Goal: Task Accomplishment & Management: Manage account settings

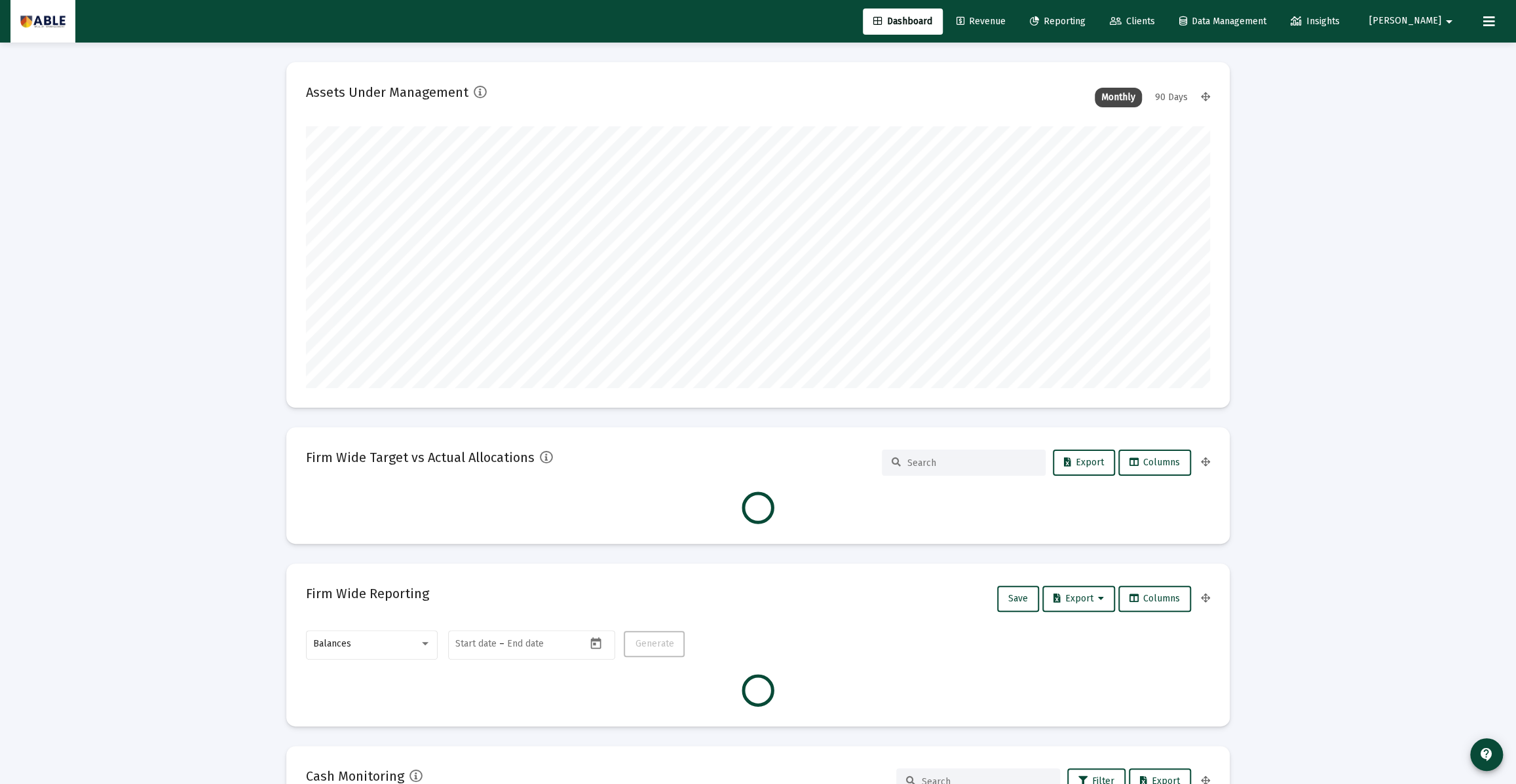
scroll to position [262, 487]
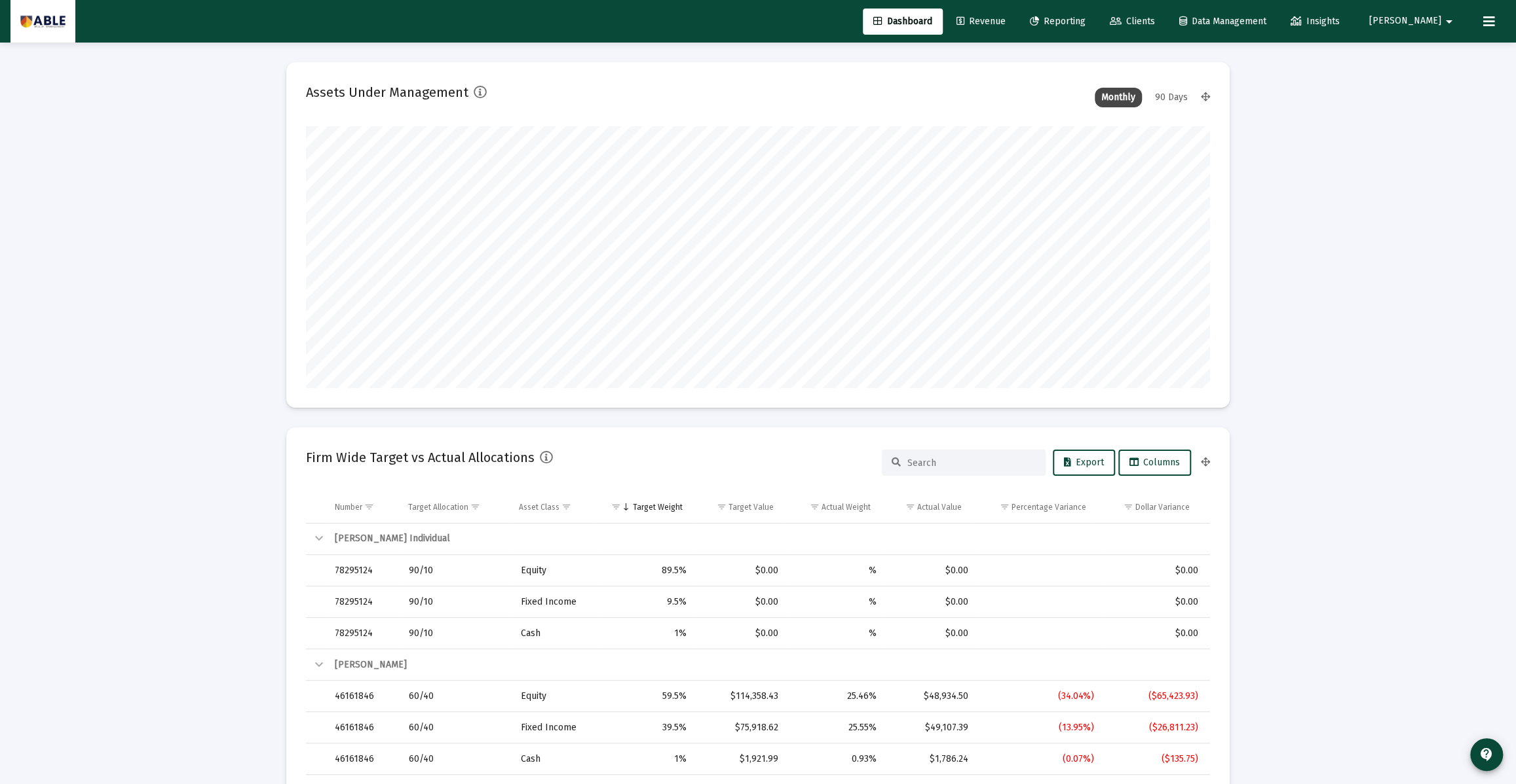
type input "[DATE]"
click at [961, 466] on input at bounding box center [971, 463] width 129 height 11
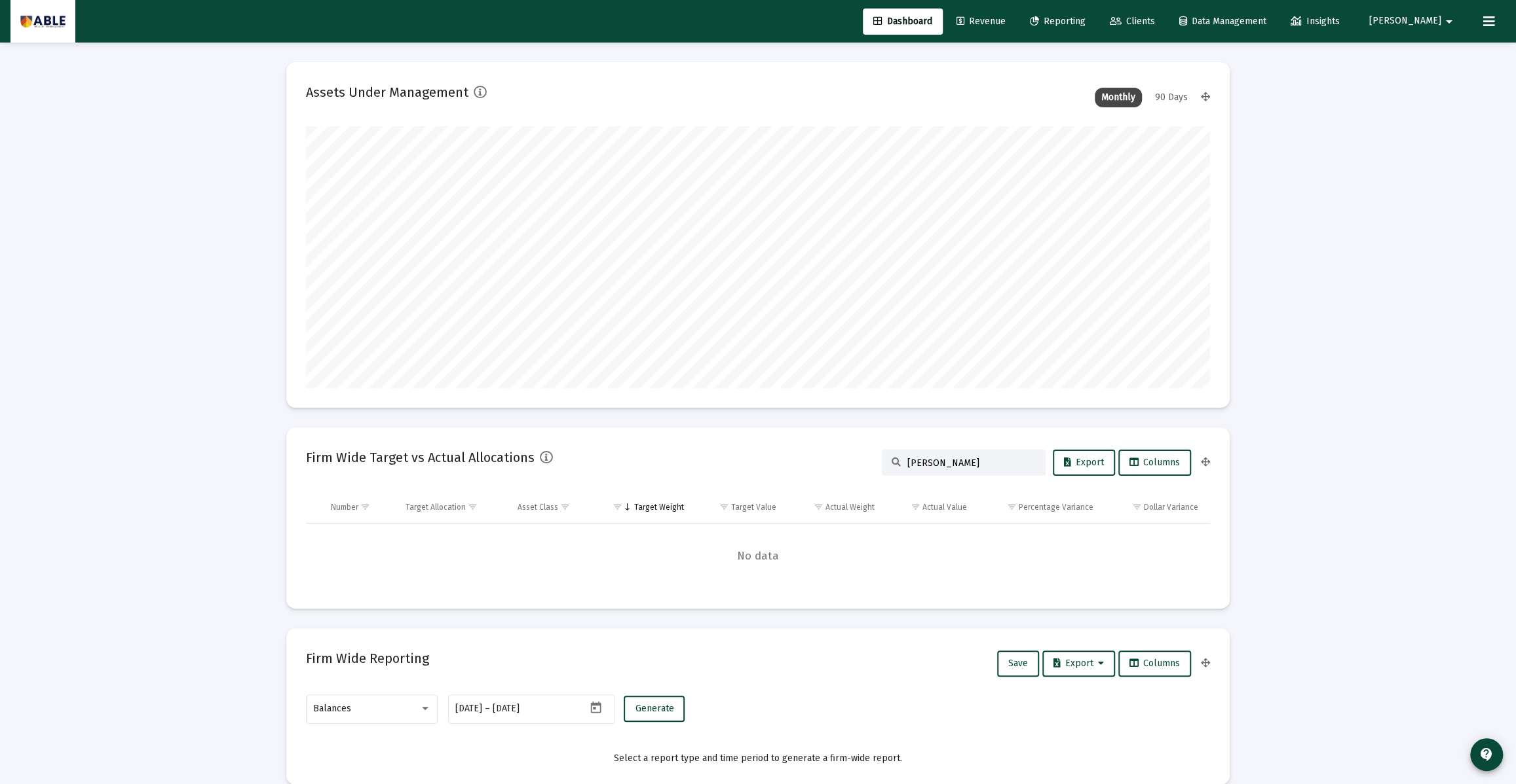
type input "[PERSON_NAME]"
click at [1450, 22] on mat-icon "arrow_drop_down" at bounding box center [1449, 22] width 16 height 26
click at [1491, 19] on div at bounding box center [758, 392] width 1516 height 784
click at [1488, 21] on icon at bounding box center [1489, 22] width 12 height 16
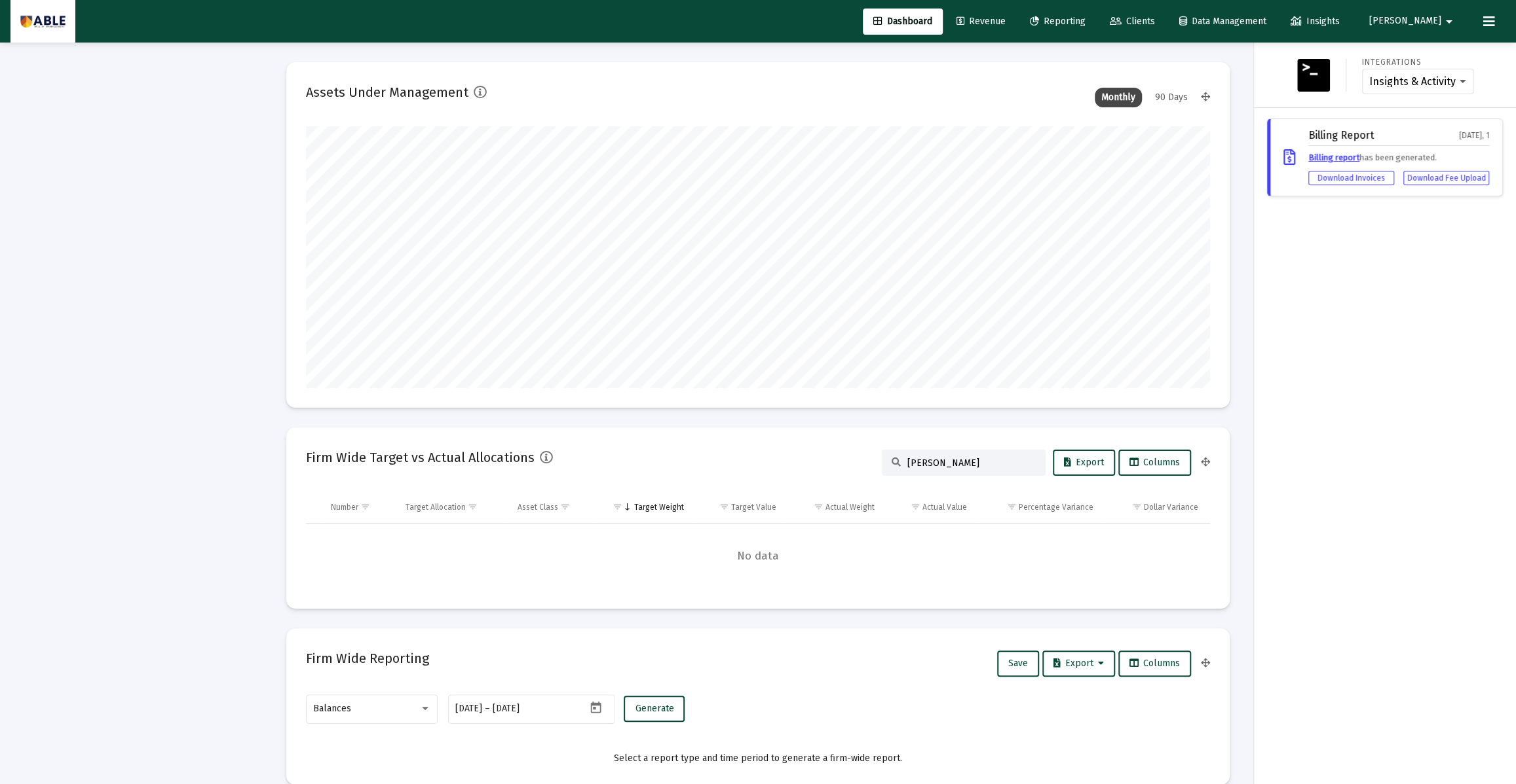
click at [1423, 17] on span "[PERSON_NAME]" at bounding box center [1404, 21] width 72 height 11
click at [1428, 53] on icon at bounding box center [1424, 56] width 12 height 12
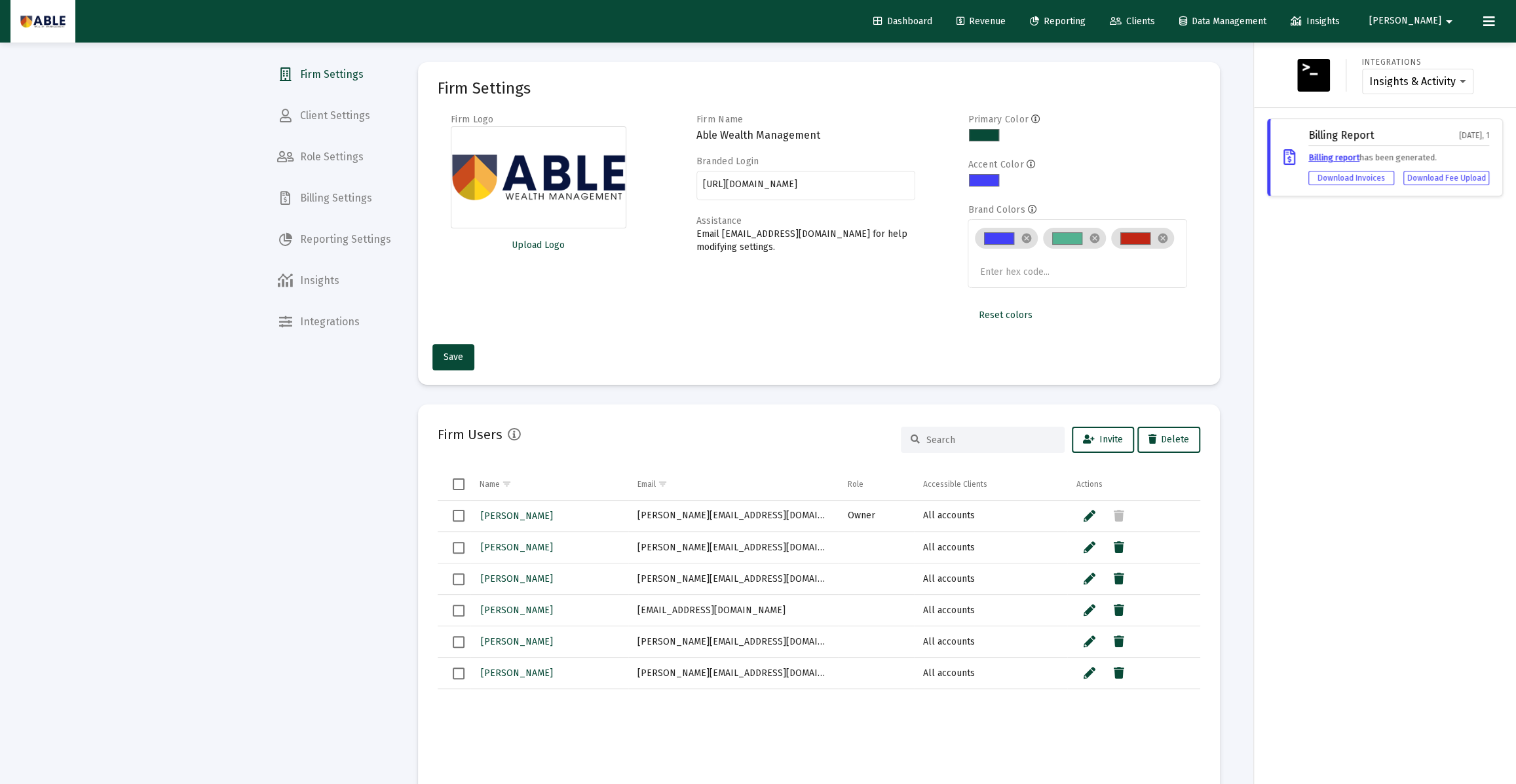
click at [320, 117] on div at bounding box center [758, 392] width 1516 height 784
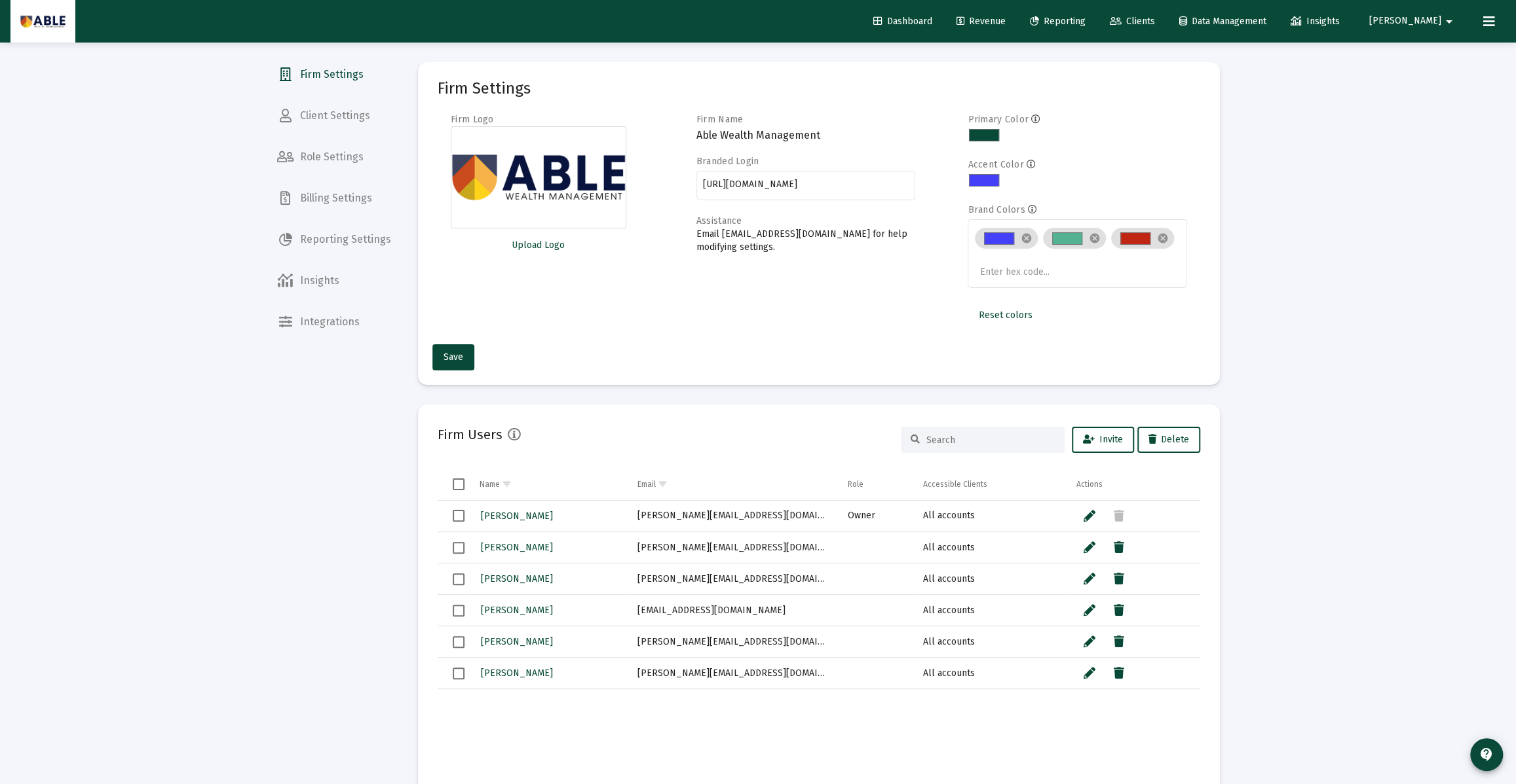
click at [325, 116] on div "Dashboard Revenue Reporting Clients Data Management Insights [PERSON_NAME] Inte…" at bounding box center [758, 392] width 1516 height 784
click at [315, 115] on span "Client Settings" at bounding box center [334, 116] width 135 height 31
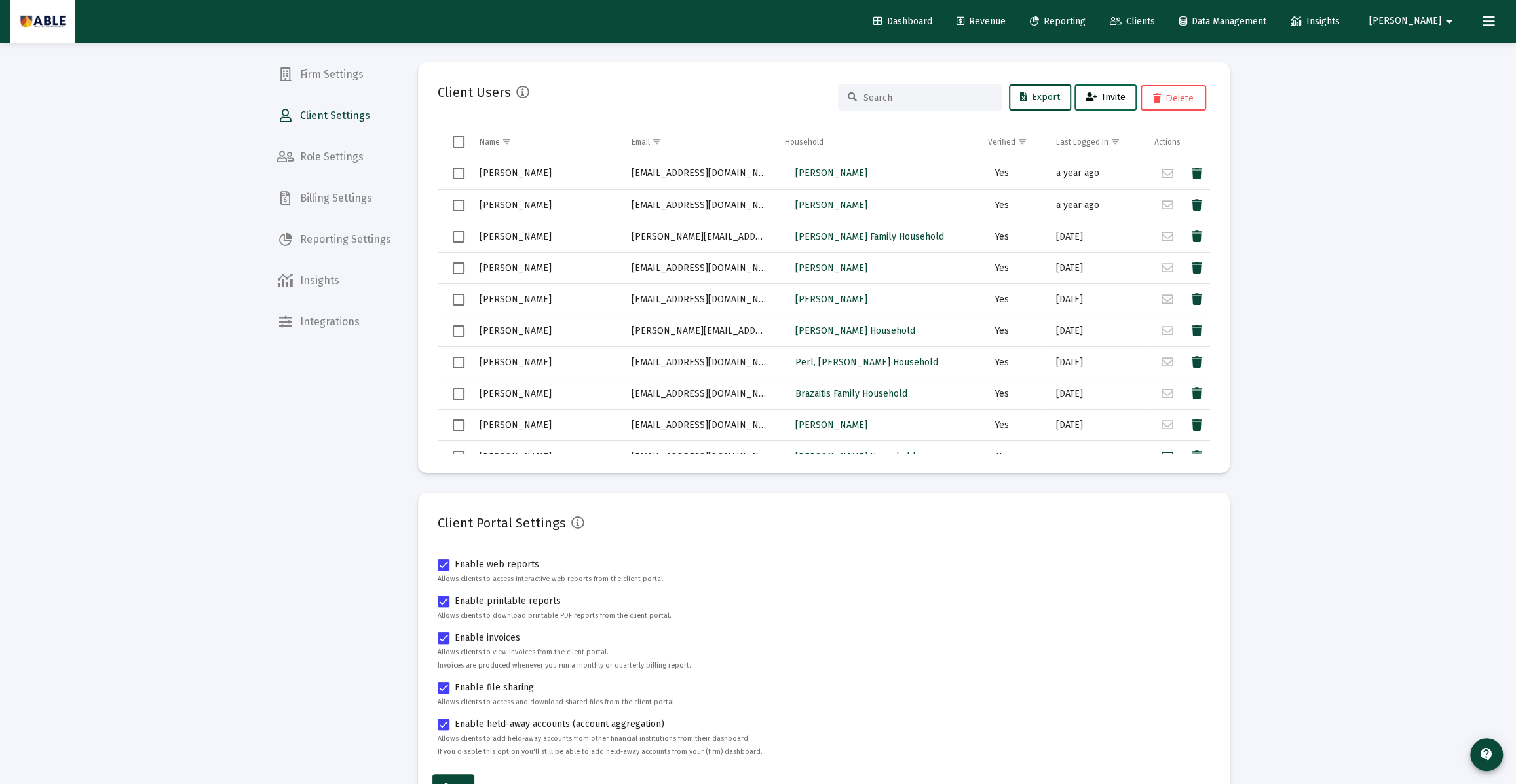
click at [1093, 94] on icon at bounding box center [1091, 97] width 12 height 9
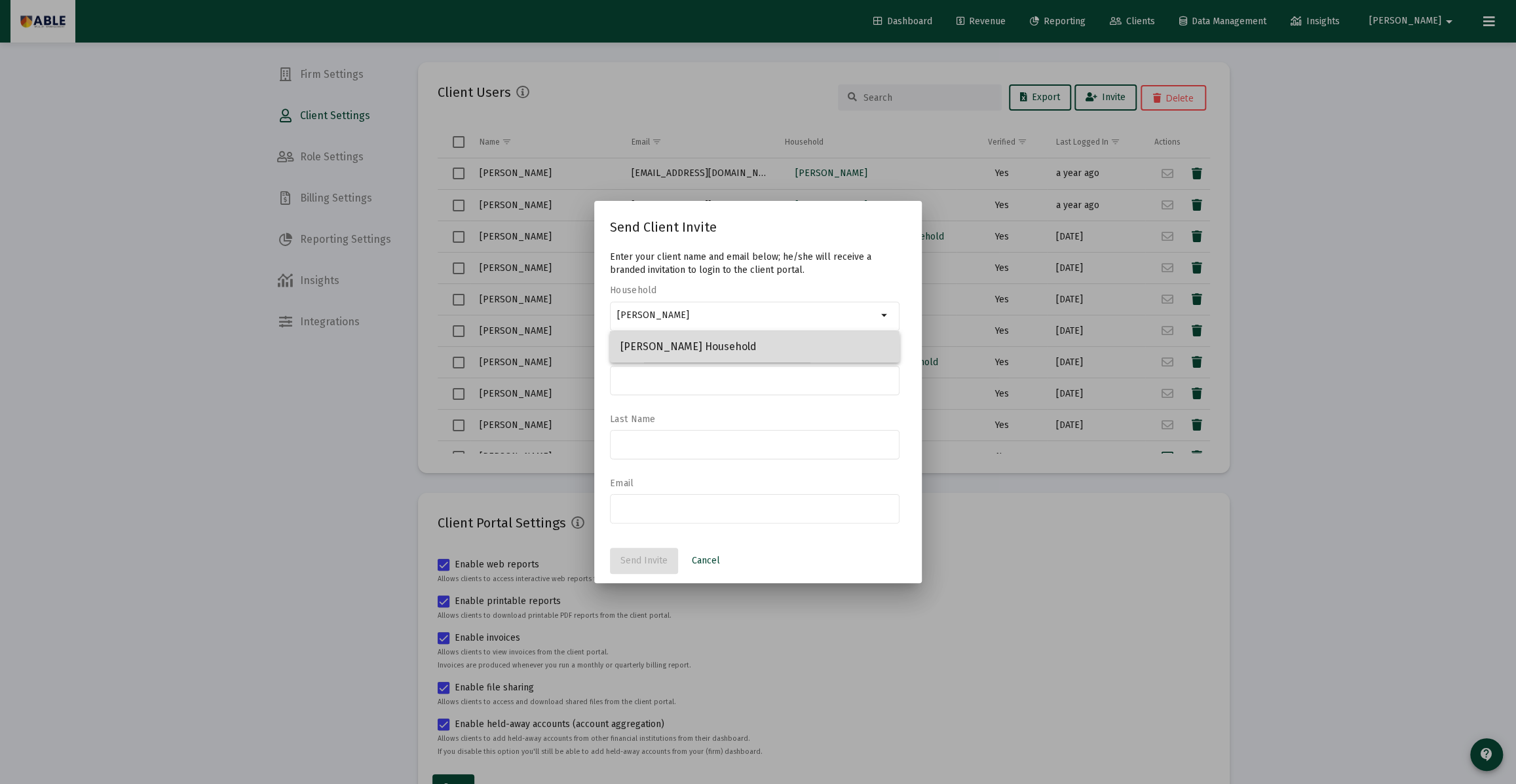
click at [689, 353] on span "[PERSON_NAME] Household" at bounding box center [754, 347] width 268 height 31
type input "[PERSON_NAME] Household"
click at [678, 378] on input at bounding box center [755, 379] width 276 height 10
type input "[PERSON_NAME]"
click at [654, 454] on div at bounding box center [755, 443] width 276 height 32
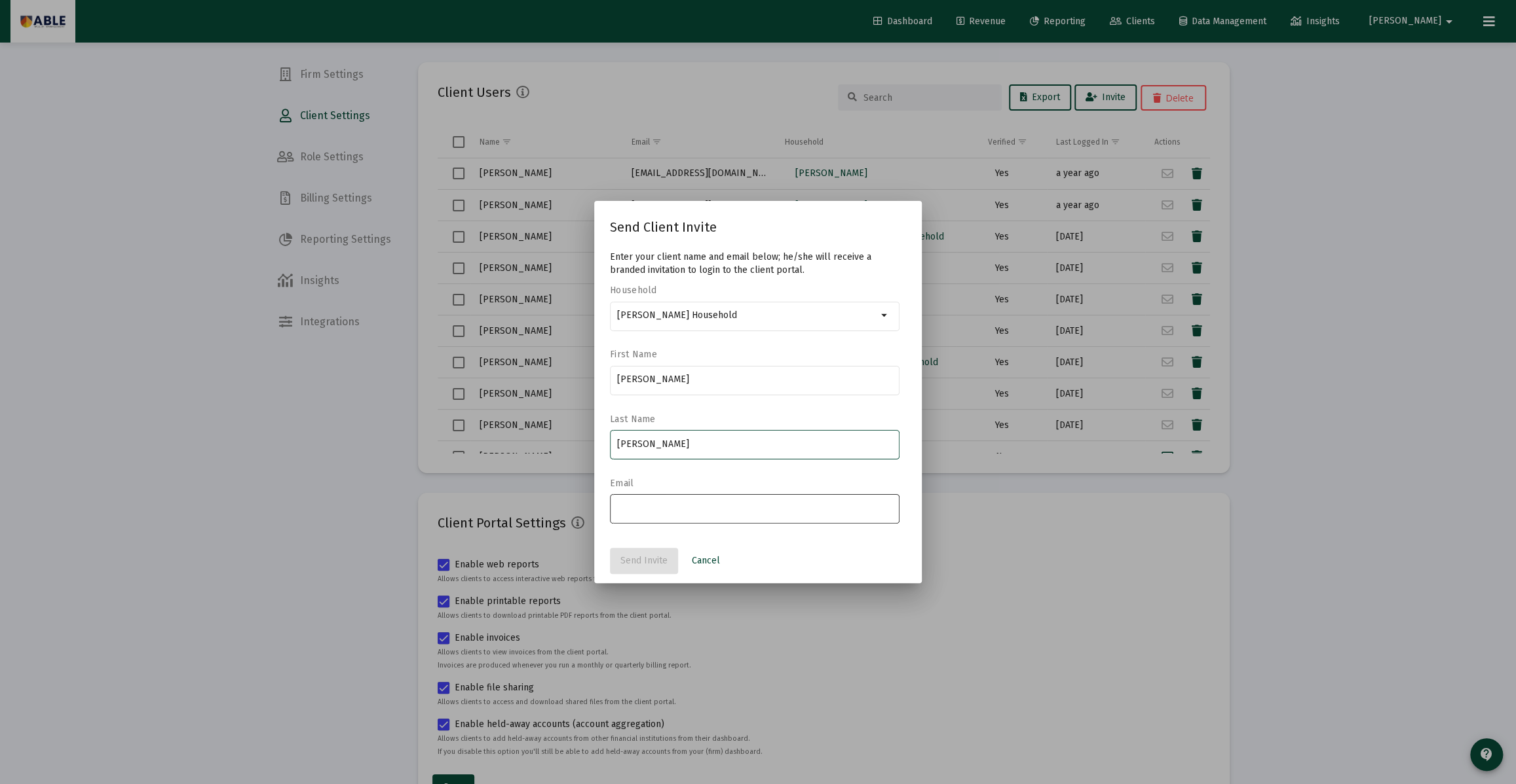
type input "[PERSON_NAME]"
click at [643, 512] on input "email" at bounding box center [755, 509] width 276 height 10
type input "[EMAIL_ADDRESS][DOMAIN_NAME]"
click at [708, 428] on div "[PERSON_NAME]" at bounding box center [755, 443] width 276 height 32
click at [670, 530] on div "[EMAIL_ADDRESS][DOMAIN_NAME]" at bounding box center [755, 515] width 290 height 42
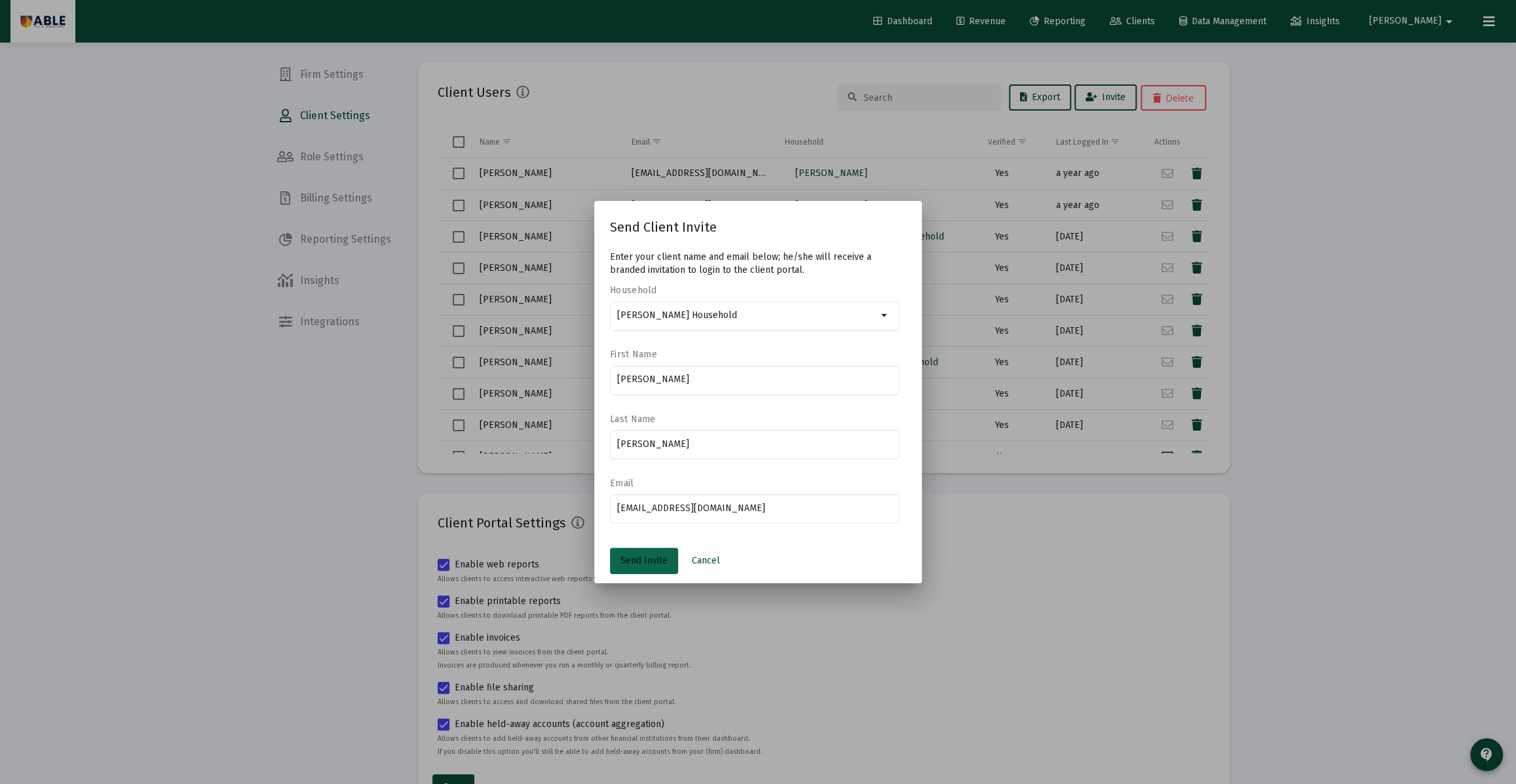
click at [647, 564] on span "Send Invite" at bounding box center [644, 561] width 47 height 11
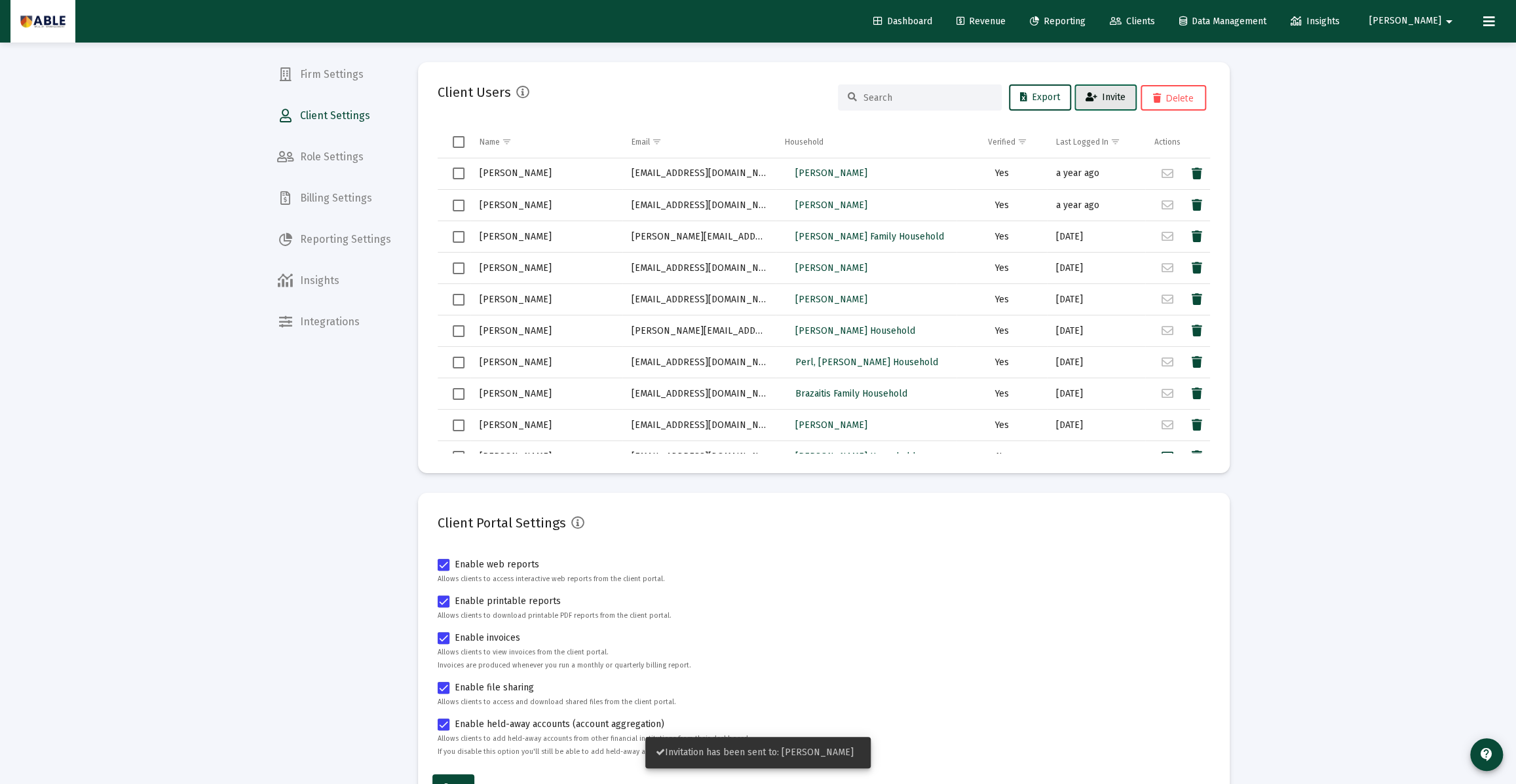
click at [1111, 100] on span "Invite" at bounding box center [1105, 97] width 40 height 11
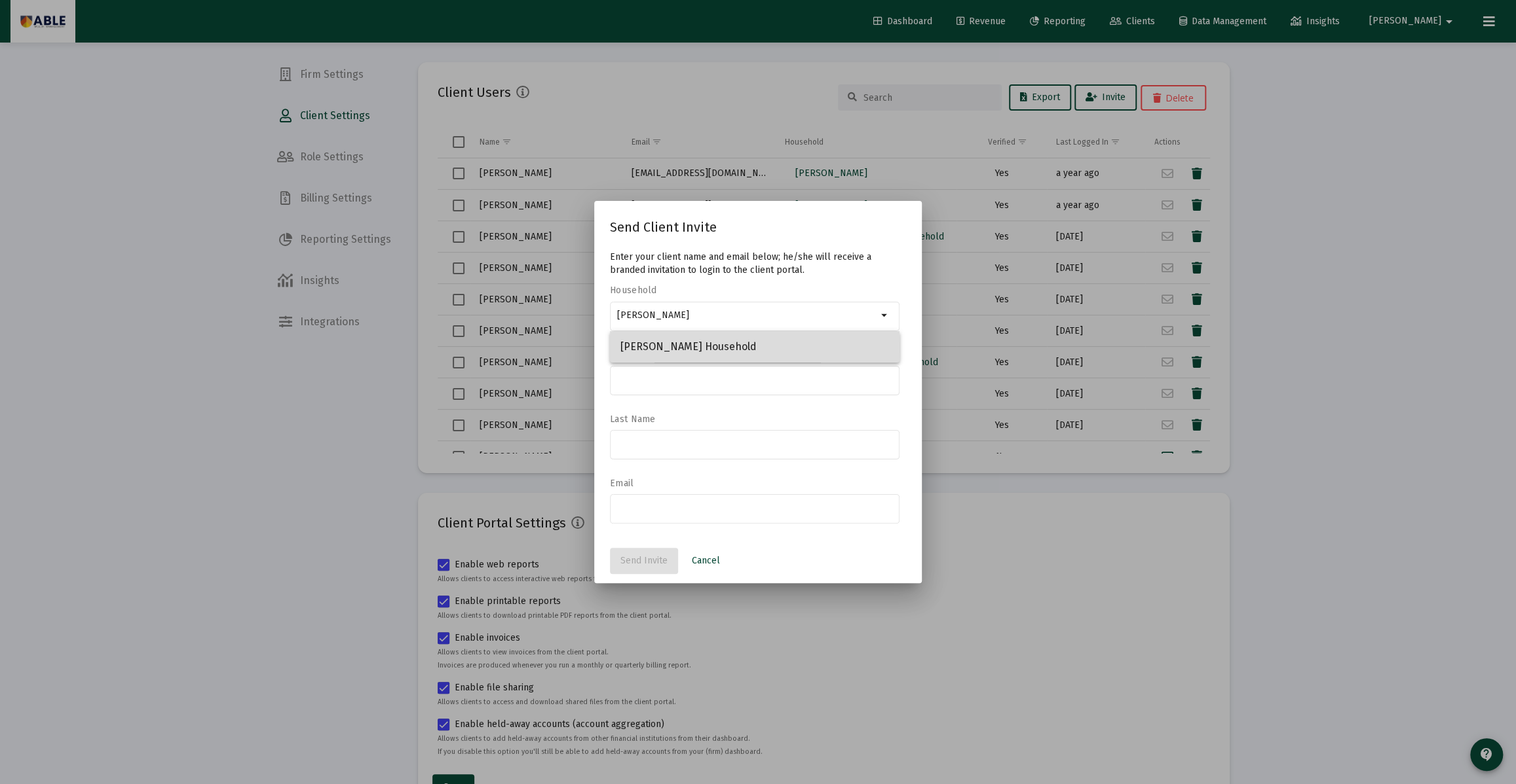
click at [694, 348] on span "[PERSON_NAME] Household" at bounding box center [754, 347] width 268 height 31
type input "[PERSON_NAME] Household"
click at [686, 371] on div at bounding box center [755, 379] width 276 height 32
type input "[PERSON_NAME]"
drag, startPoint x: 789, startPoint y: 340, endPoint x: 783, endPoint y: 386, distance: 46.4
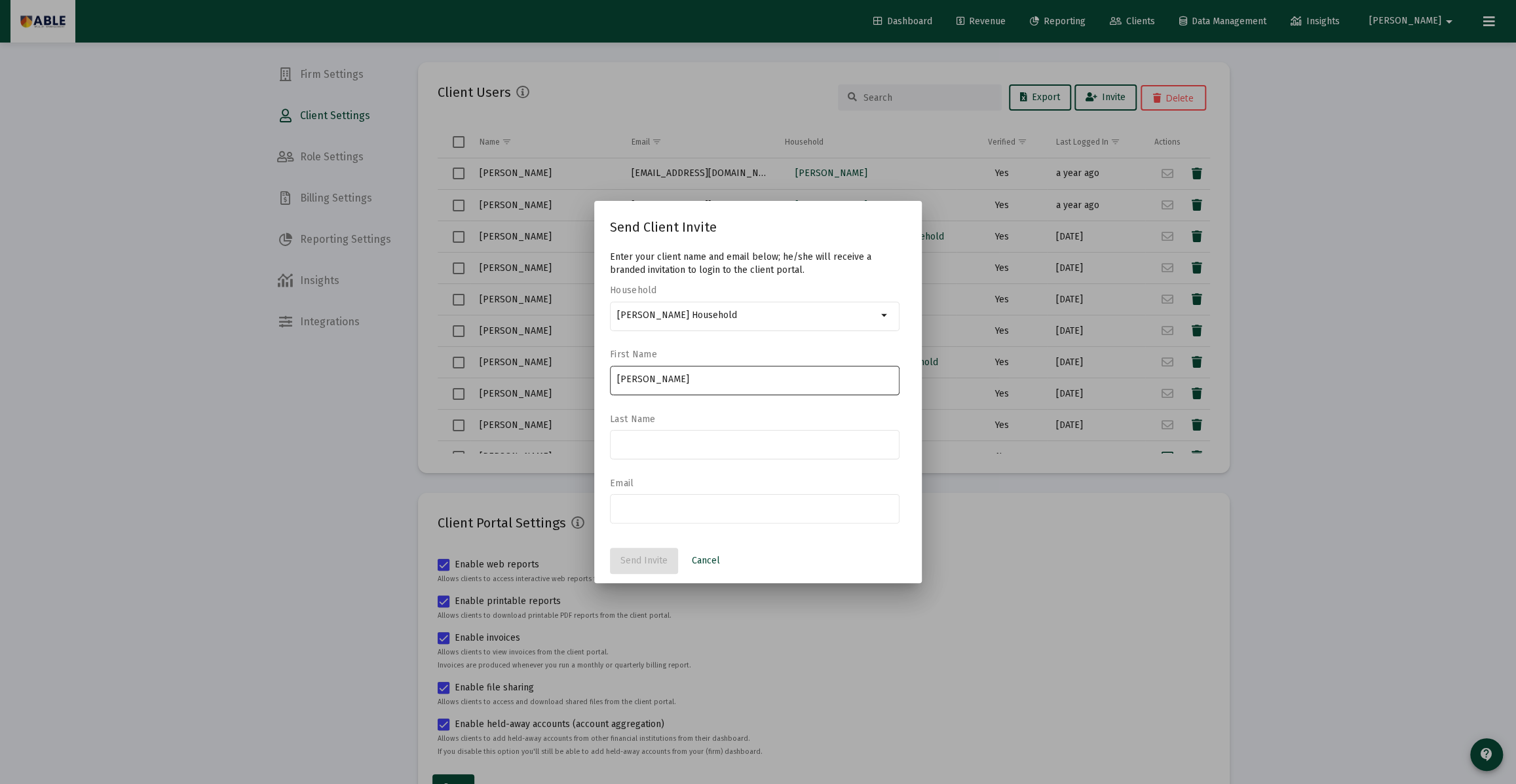
click at [789, 341] on div "[PERSON_NAME] Household arrow_drop_down" at bounding box center [755, 323] width 290 height 42
click at [708, 450] on div at bounding box center [755, 443] width 276 height 32
type input "[PERSON_NAME]"
click at [689, 515] on div at bounding box center [755, 508] width 276 height 32
type input "[EMAIL_ADDRESS][DOMAIN_NAME]"
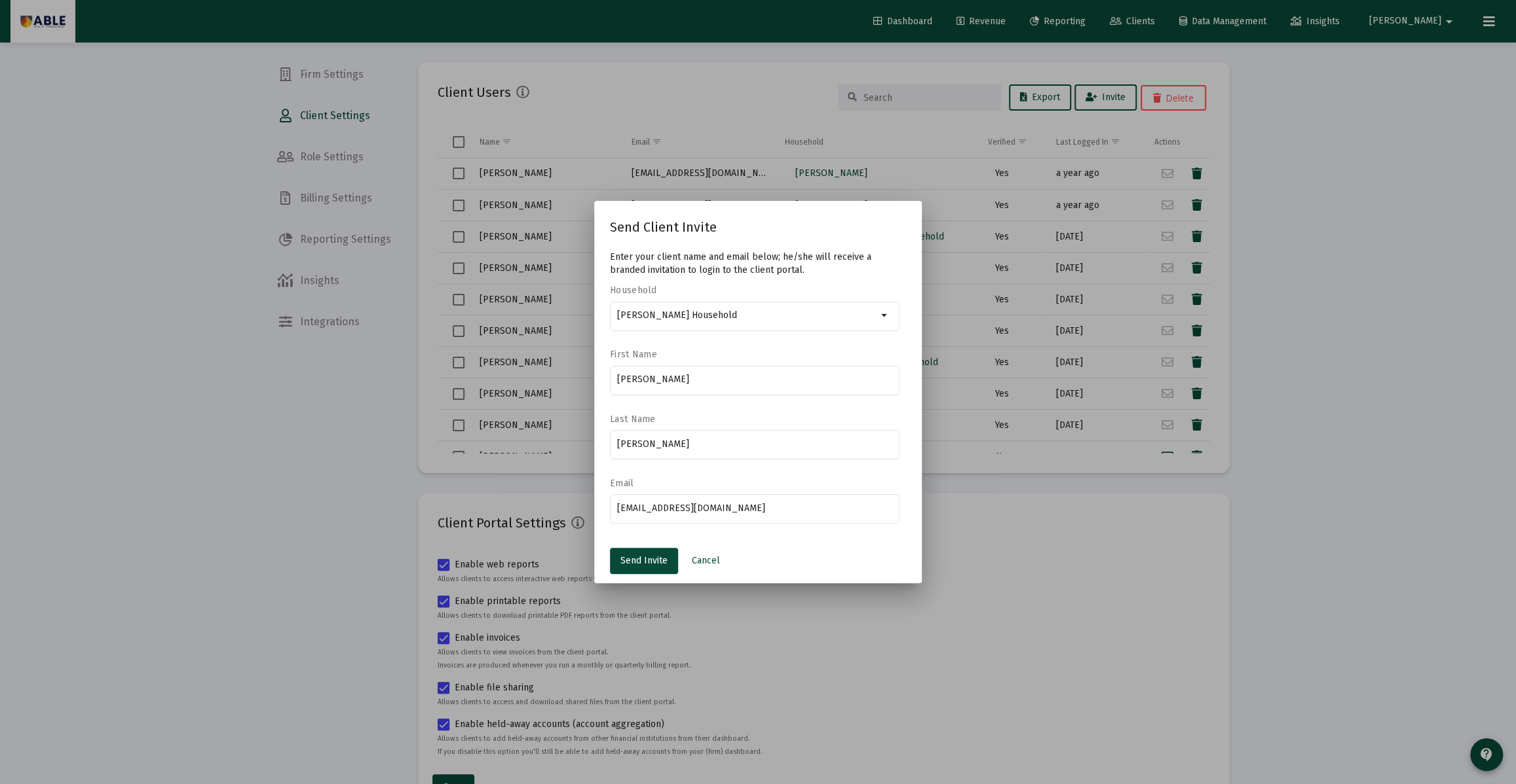
click at [722, 418] on label "Last Name" at bounding box center [752, 419] width 283 height 11
click at [639, 563] on span "Send Invite" at bounding box center [644, 561] width 47 height 11
